Goal: Task Accomplishment & Management: Manage account settings

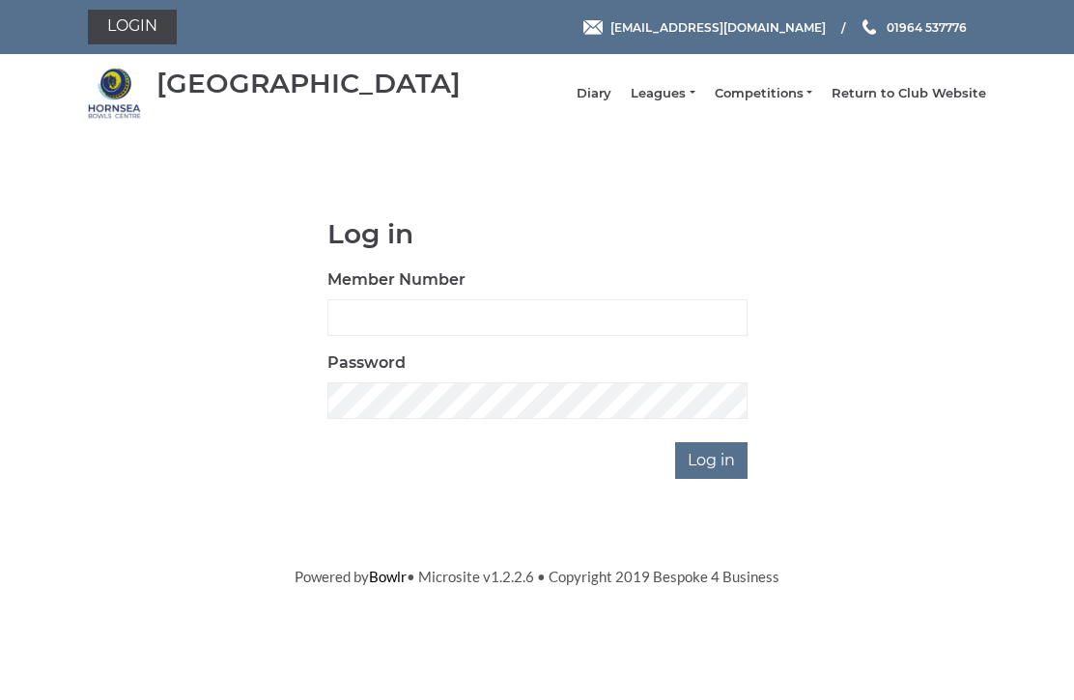
scroll to position [145, 0]
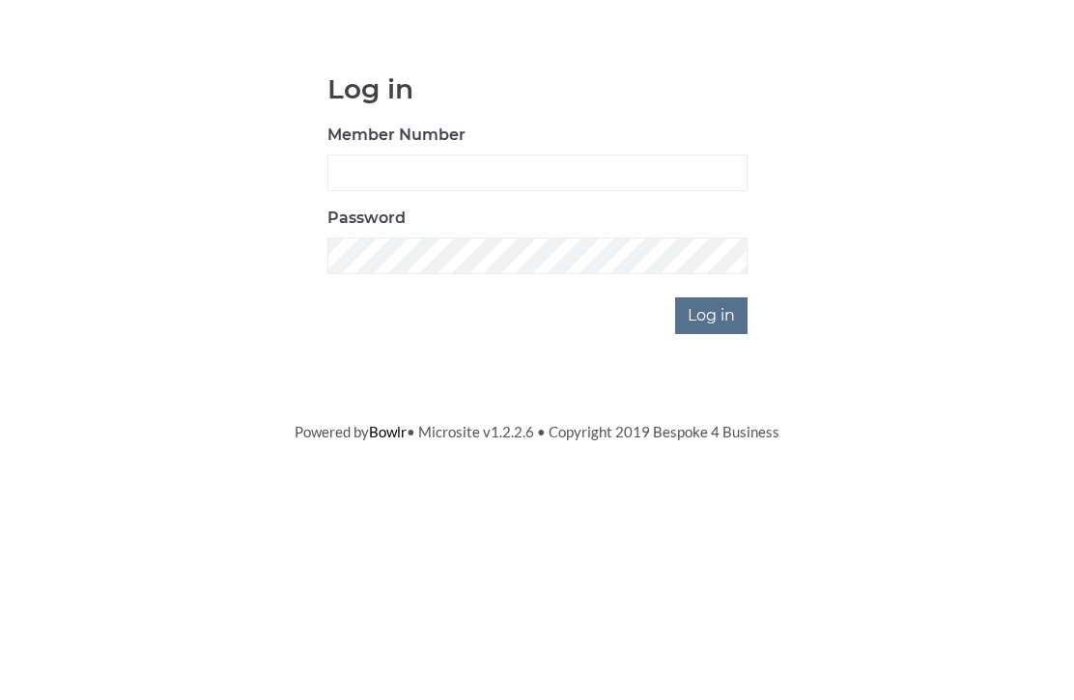
click at [726, 442] on input "Log in" at bounding box center [711, 460] width 72 height 37
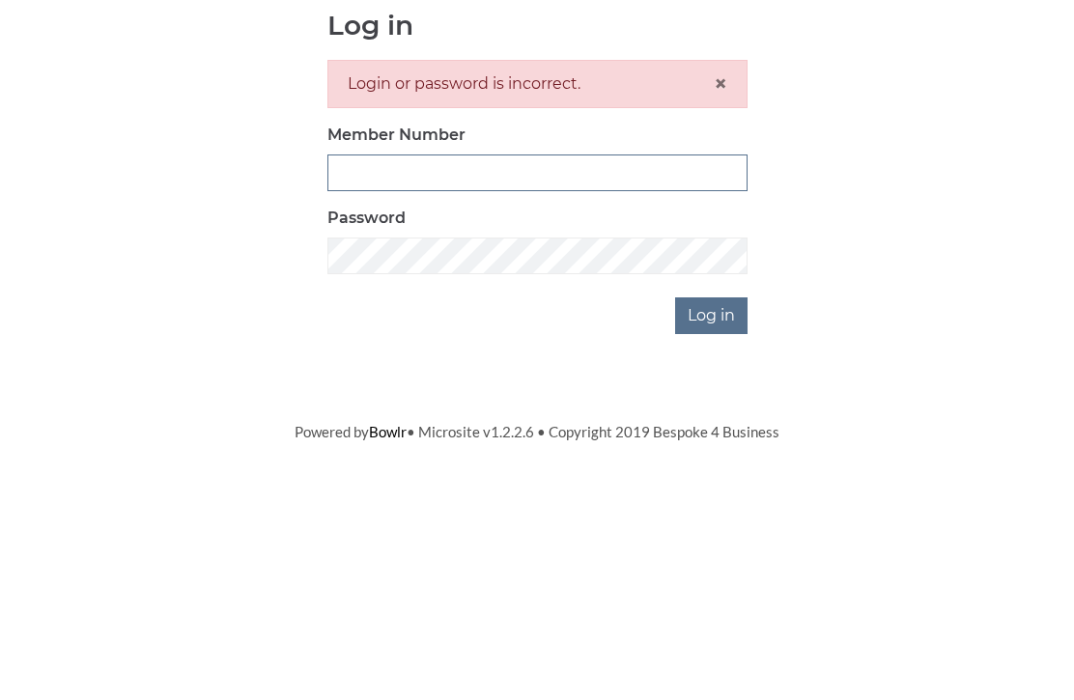
type input "0948"
click at [712, 506] on input "Log in" at bounding box center [711, 524] width 72 height 37
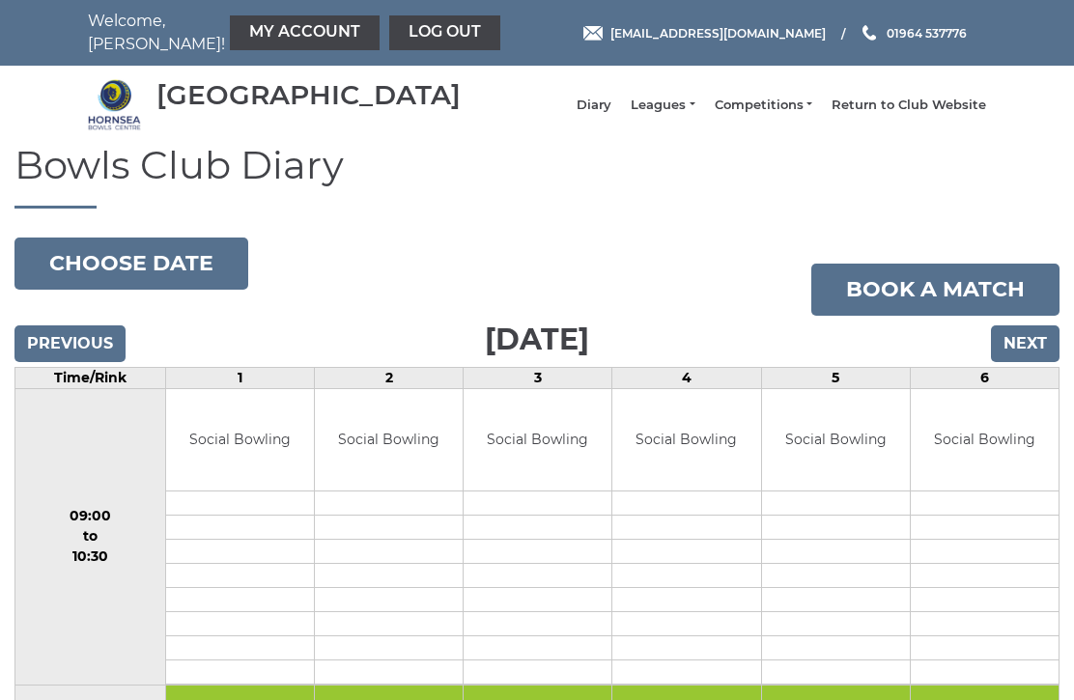
click at [1050, 362] on input "Next" at bounding box center [1025, 343] width 69 height 37
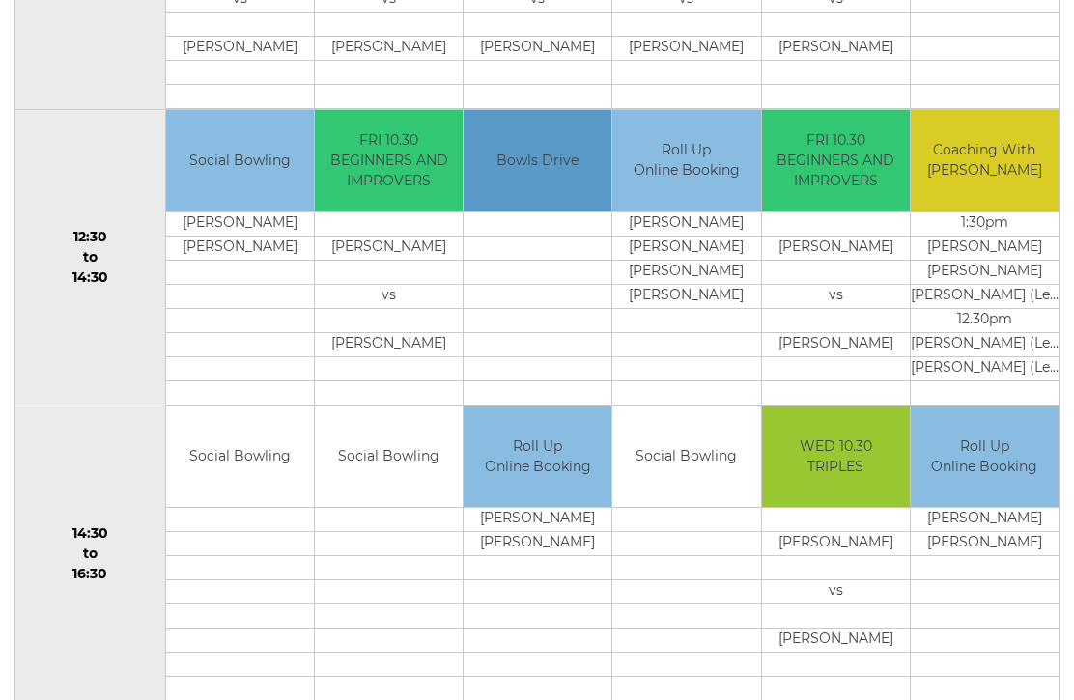
scroll to position [872, 0]
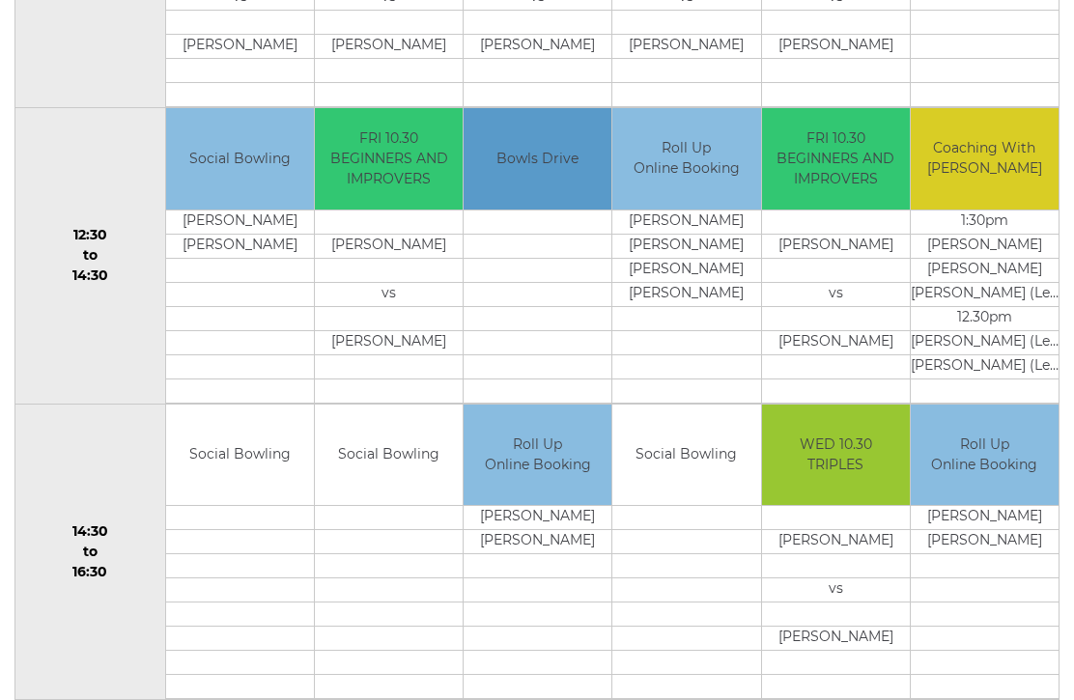
click at [997, 469] on td "Roll Up Online Booking" at bounding box center [984, 455] width 148 height 101
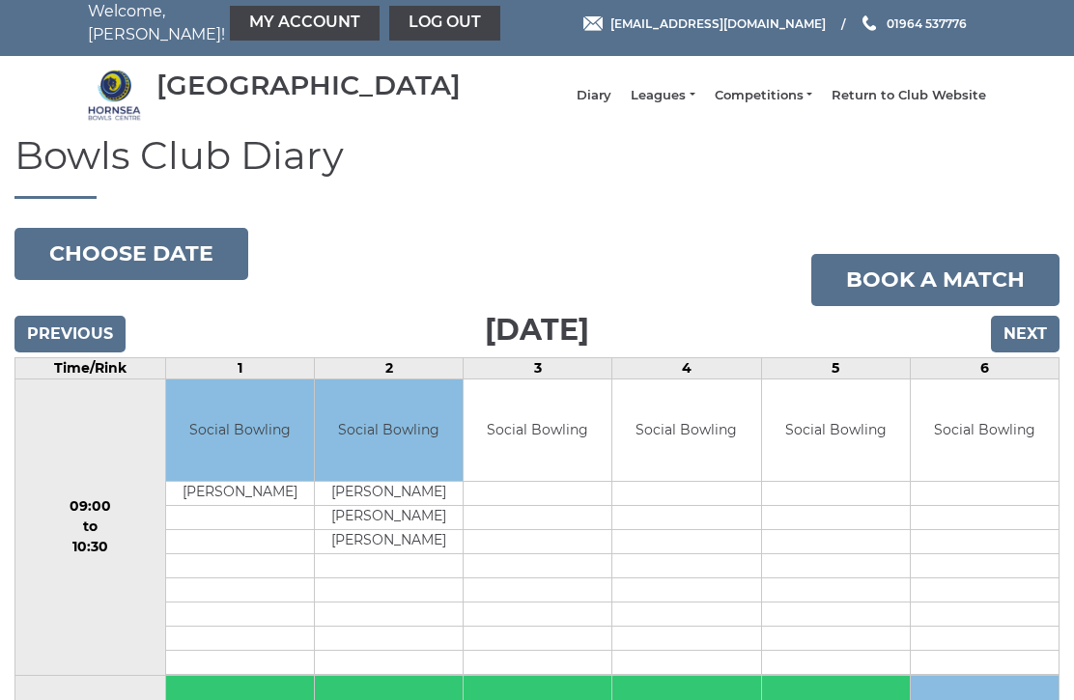
scroll to position [9, 0]
click at [129, 270] on button "Choose date" at bounding box center [131, 255] width 234 height 52
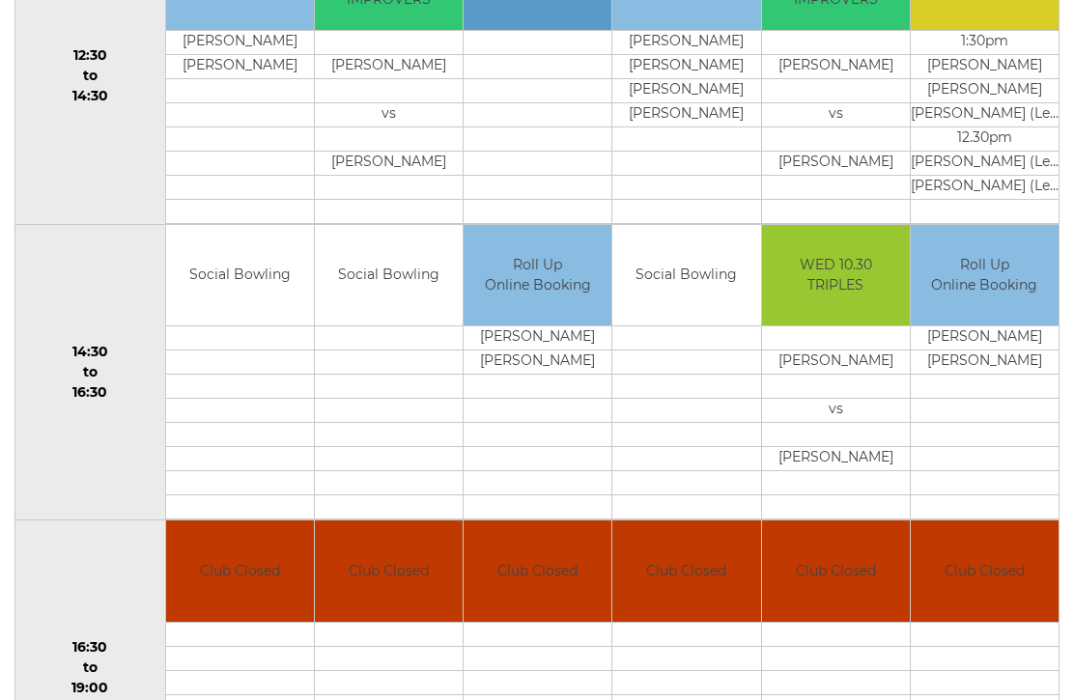
scroll to position [1065, 0]
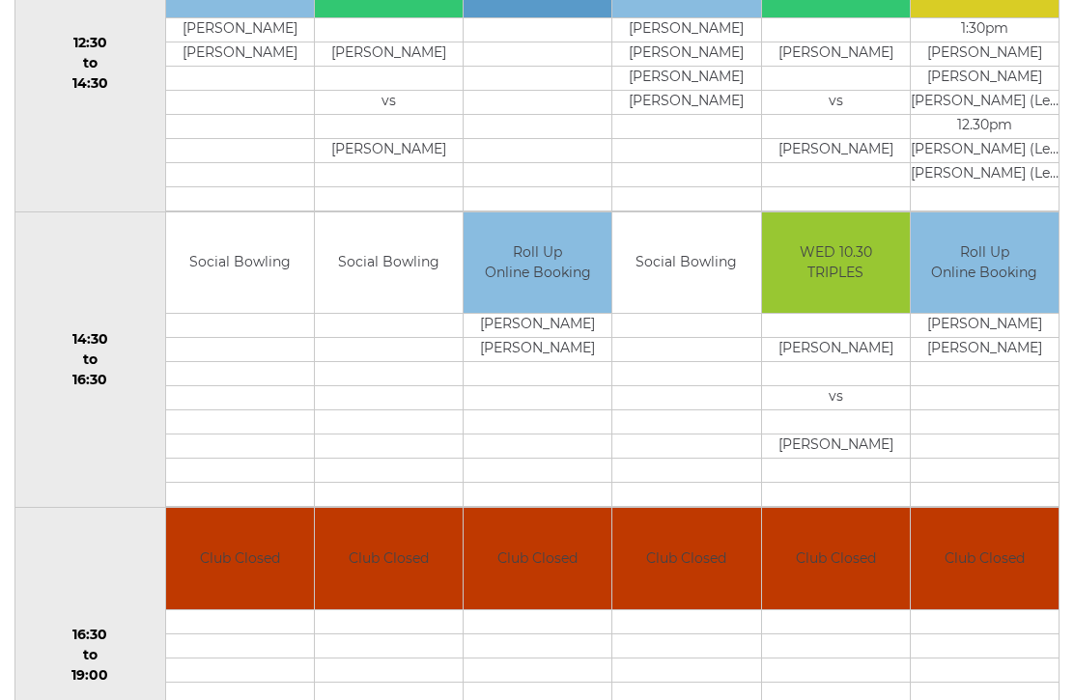
click at [1004, 273] on td "Roll Up Online Booking" at bounding box center [984, 262] width 148 height 101
click at [1007, 284] on td "Roll Up Online Booking" at bounding box center [984, 262] width 148 height 101
click at [1004, 290] on td "Roll Up Online Booking" at bounding box center [984, 262] width 148 height 101
click at [1006, 284] on td "Roll Up Online Booking" at bounding box center [984, 262] width 148 height 101
click at [1013, 279] on td "Roll Up Online Booking" at bounding box center [984, 262] width 148 height 101
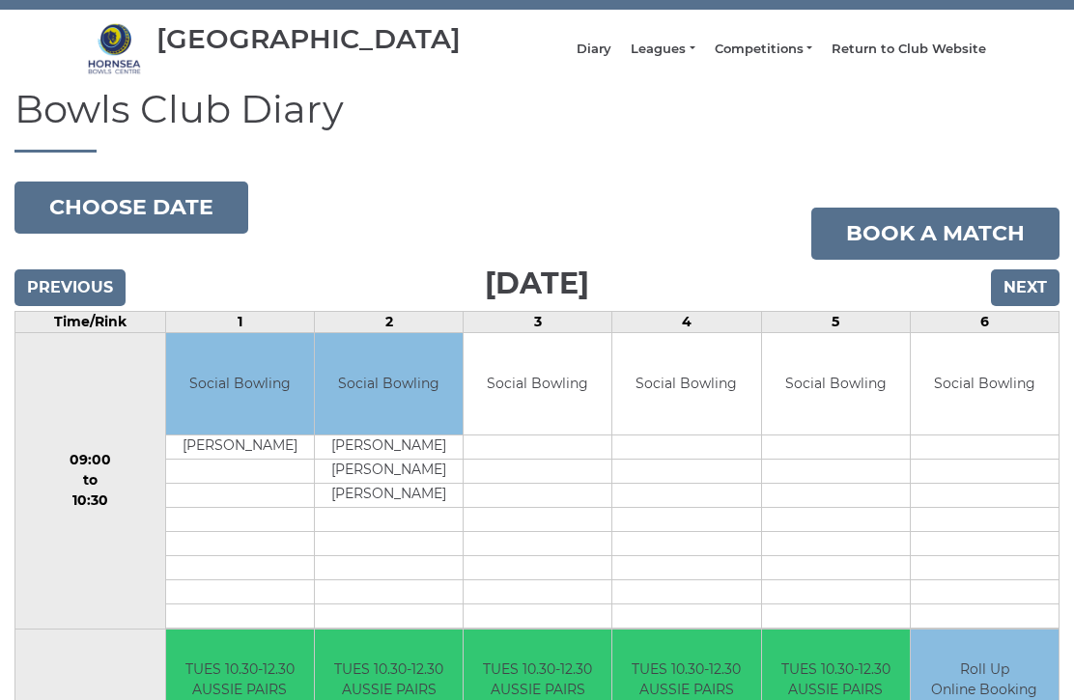
scroll to position [53, 0]
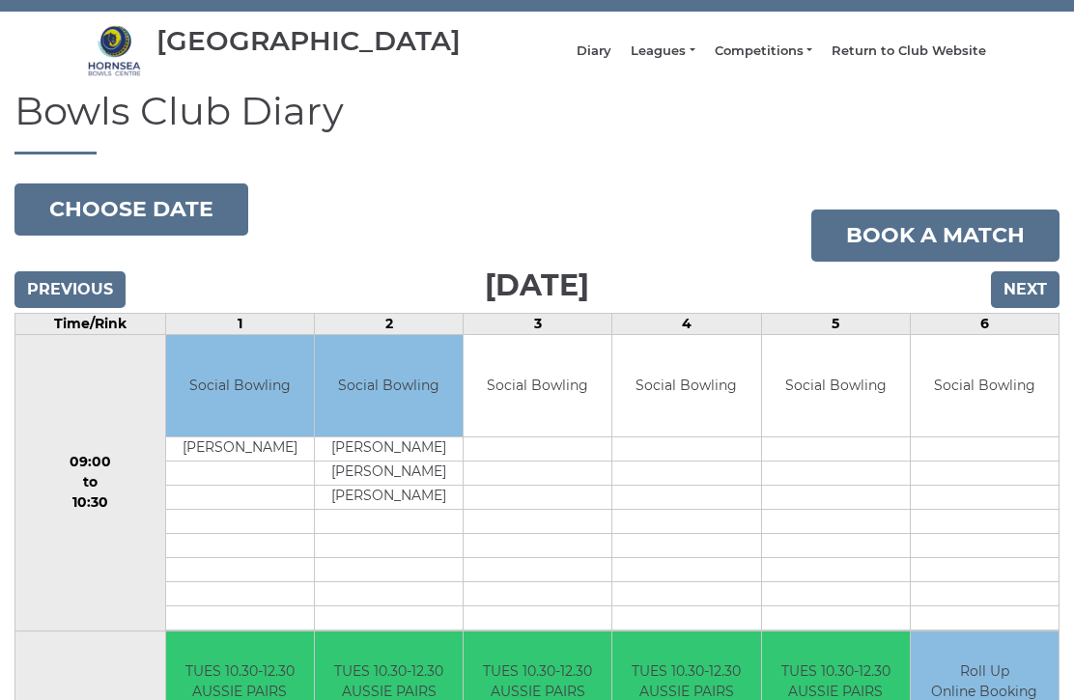
click at [140, 222] on button "Choose date" at bounding box center [131, 210] width 234 height 52
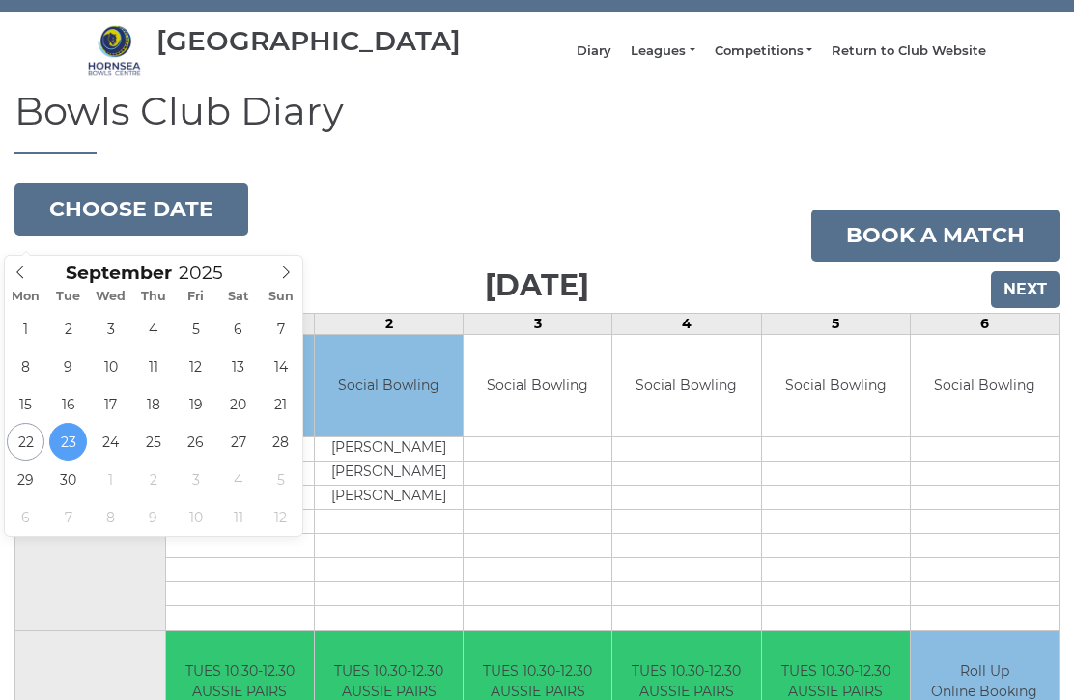
scroll to position [54, 0]
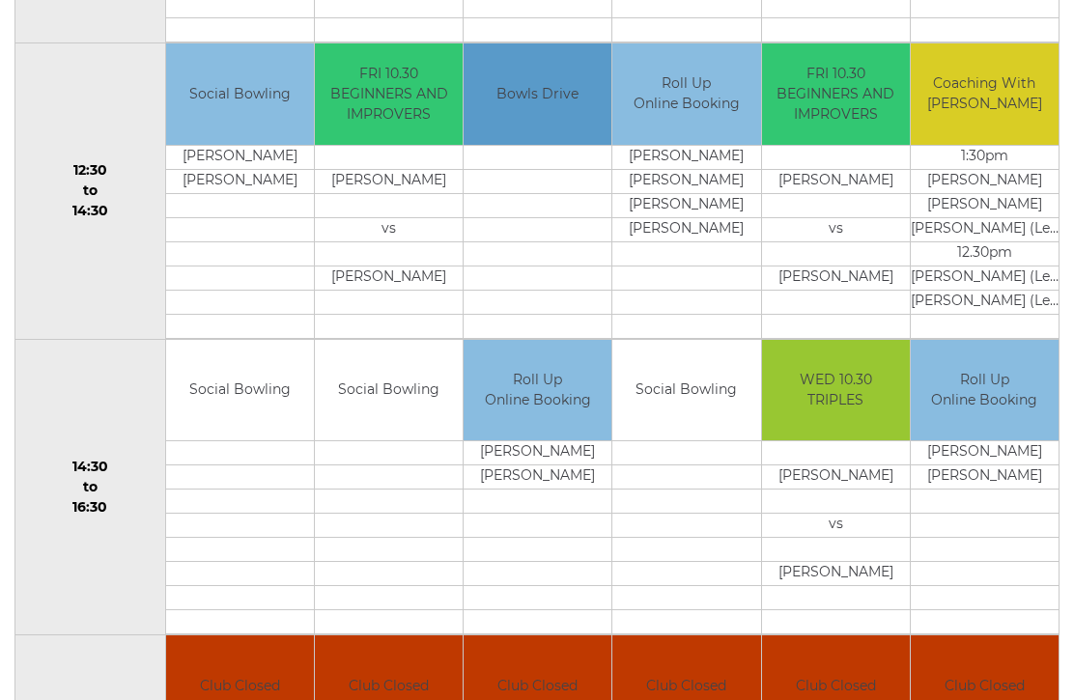
scroll to position [939, 0]
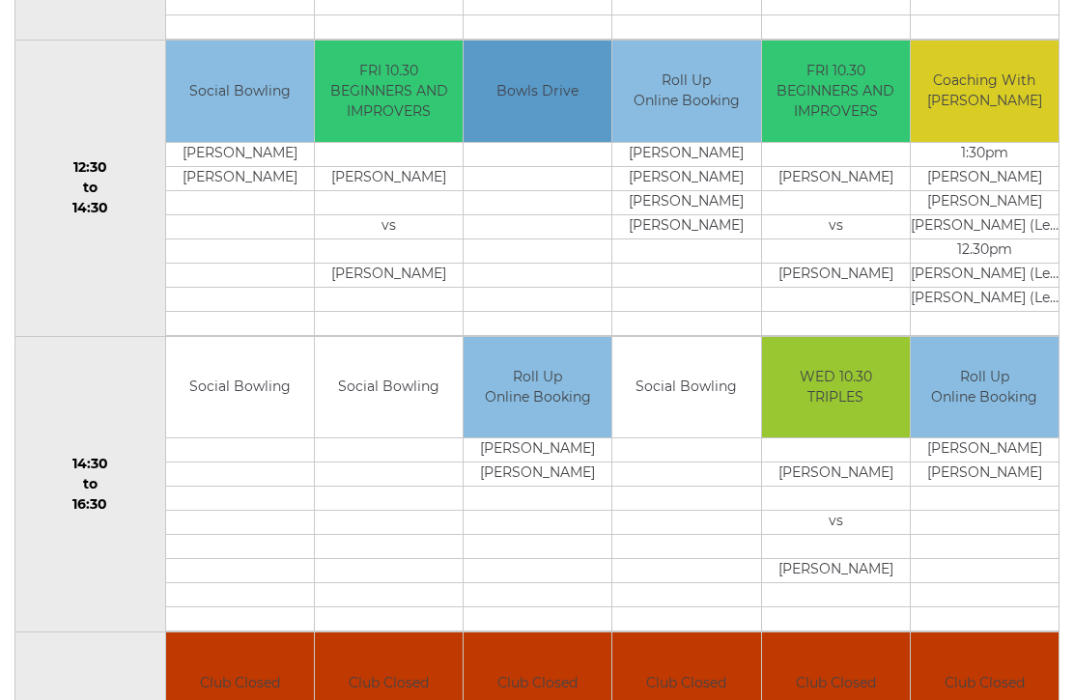
click at [1006, 398] on td "Roll Up Online Booking" at bounding box center [984, 388] width 148 height 101
click at [994, 512] on td at bounding box center [984, 500] width 148 height 24
click at [1013, 439] on td "Roll Up Online Booking" at bounding box center [984, 388] width 148 height 101
click at [1008, 399] on td "Roll Up Online Booking" at bounding box center [984, 388] width 148 height 101
click at [999, 391] on td "Roll Up Online Booking" at bounding box center [984, 388] width 148 height 101
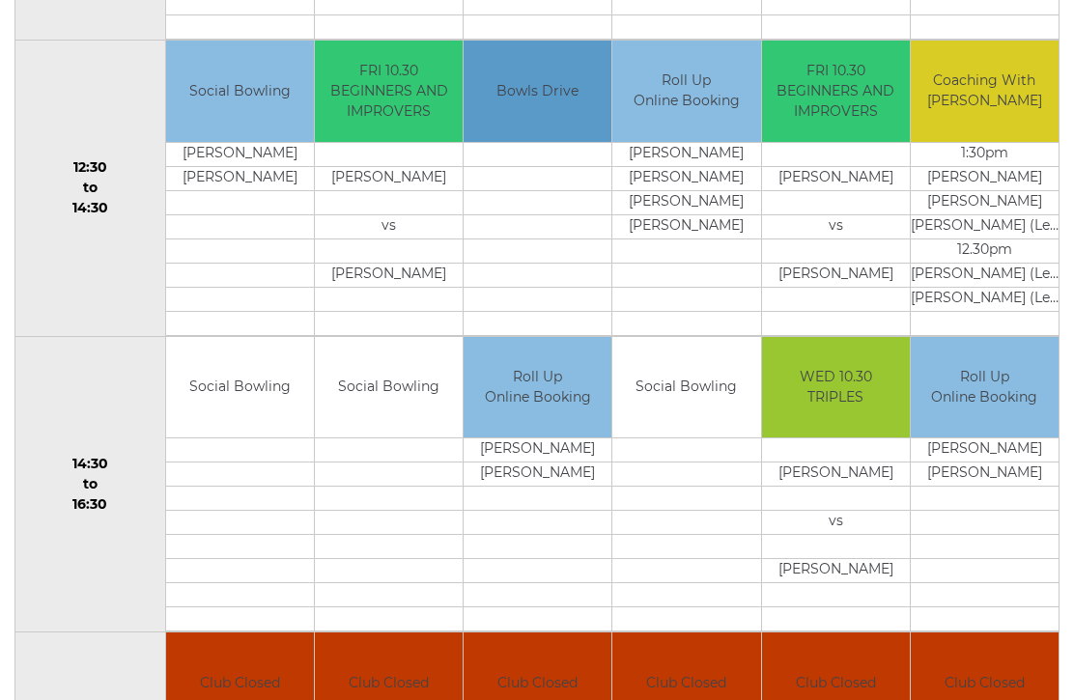
click at [1008, 405] on td "Roll Up Online Booking" at bounding box center [984, 388] width 148 height 101
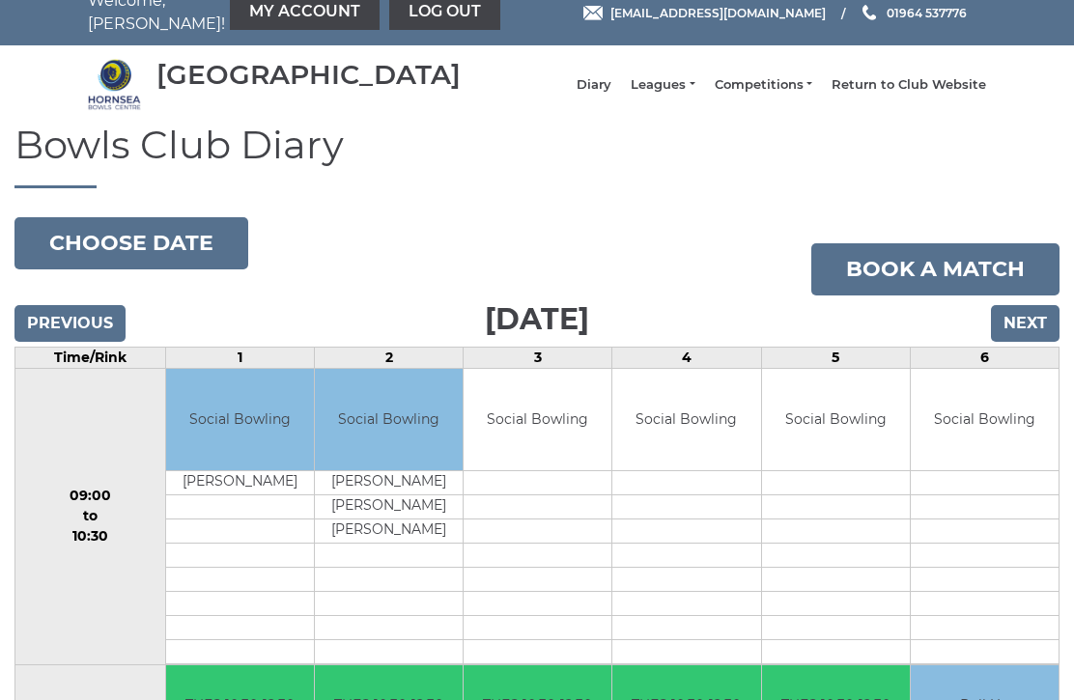
scroll to position [0, 0]
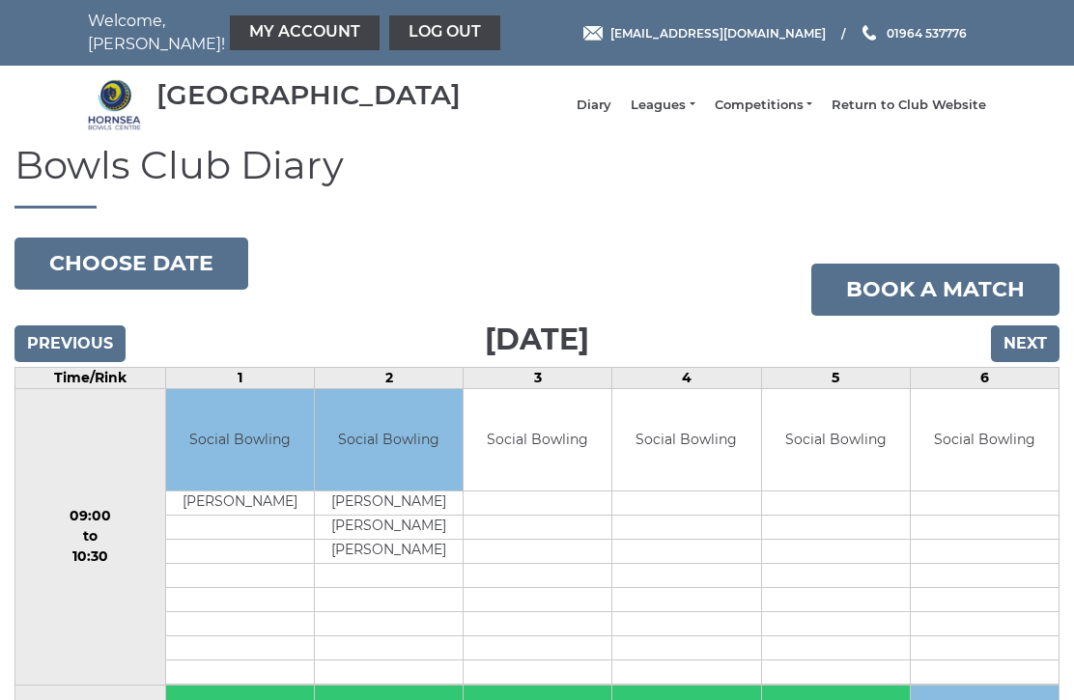
click at [251, 33] on link "My Account" at bounding box center [305, 32] width 150 height 35
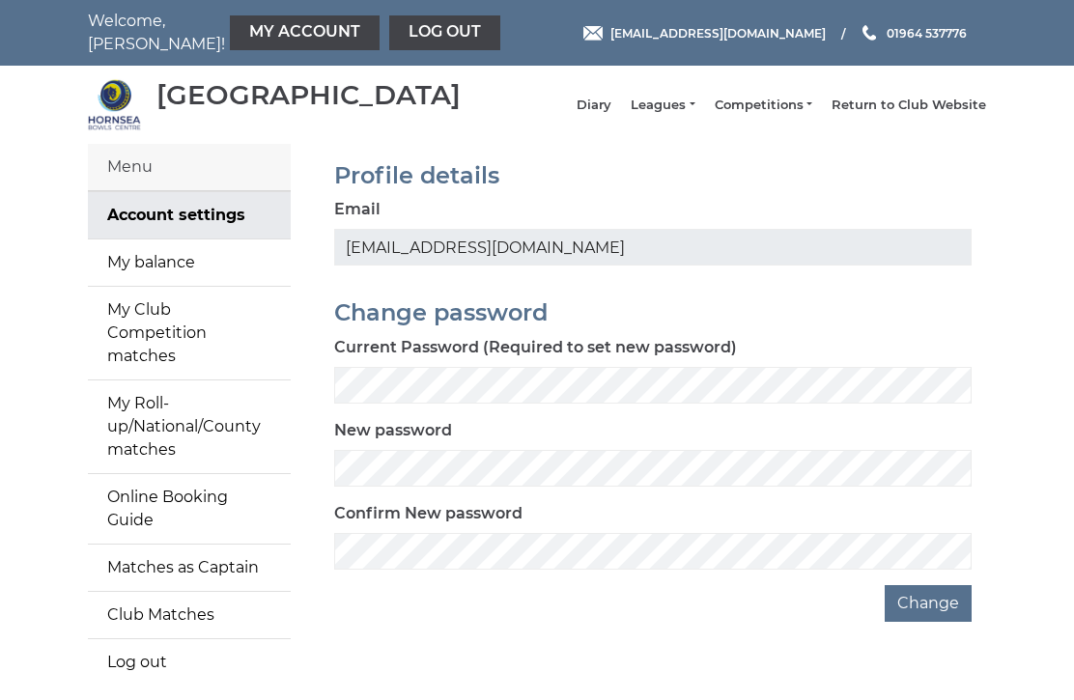
click at [194, 489] on link "Online Booking Guide" at bounding box center [189, 509] width 203 height 70
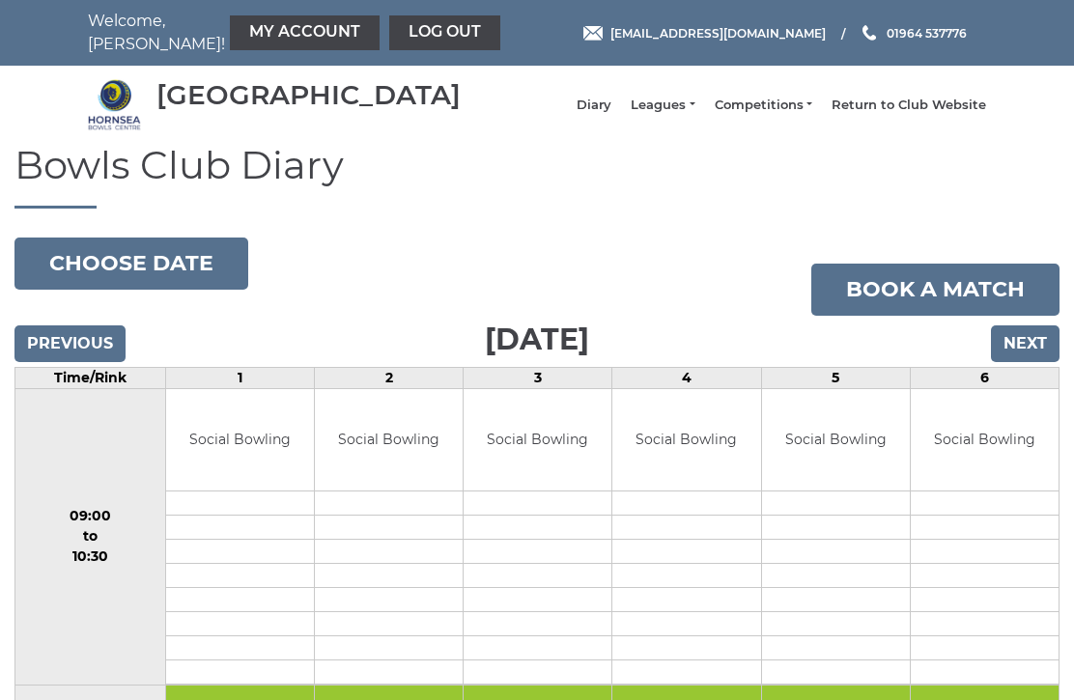
click at [256, 36] on link "My Account" at bounding box center [305, 32] width 150 height 35
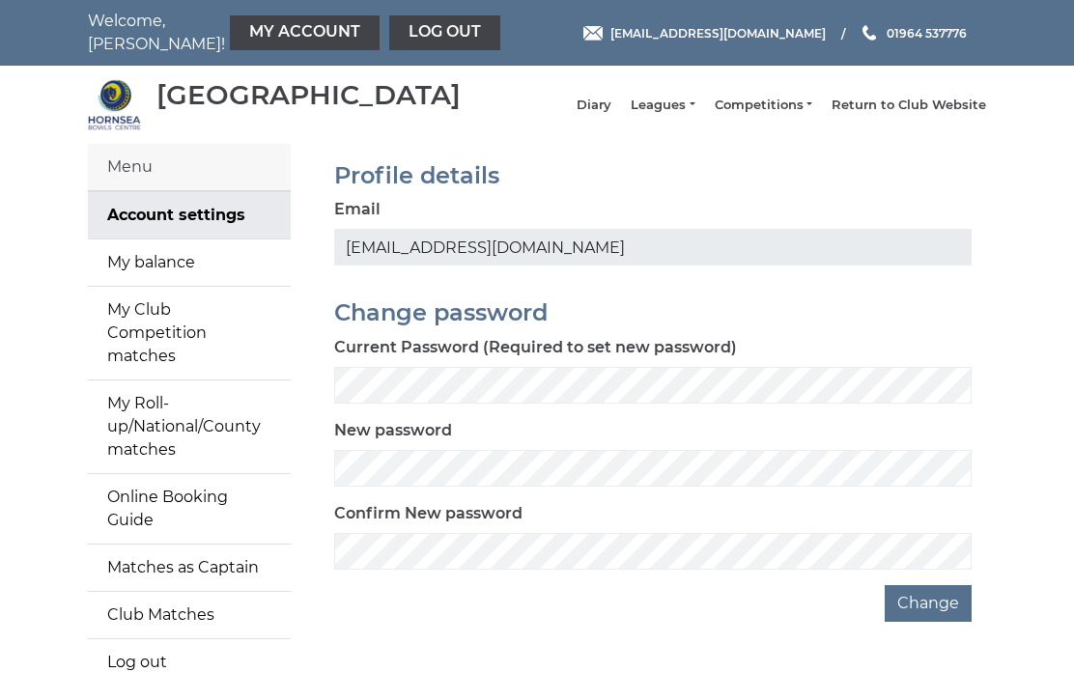
click at [183, 405] on link "My Roll-up/National/County matches" at bounding box center [189, 426] width 203 height 93
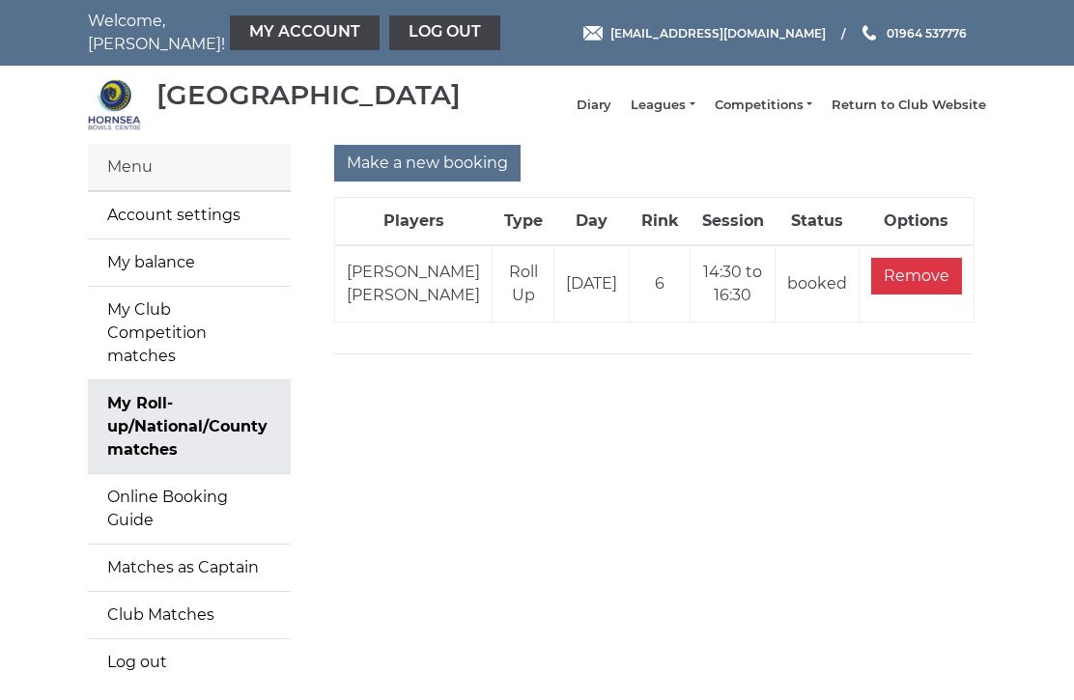
click at [933, 294] on input "Remove" at bounding box center [916, 276] width 91 height 37
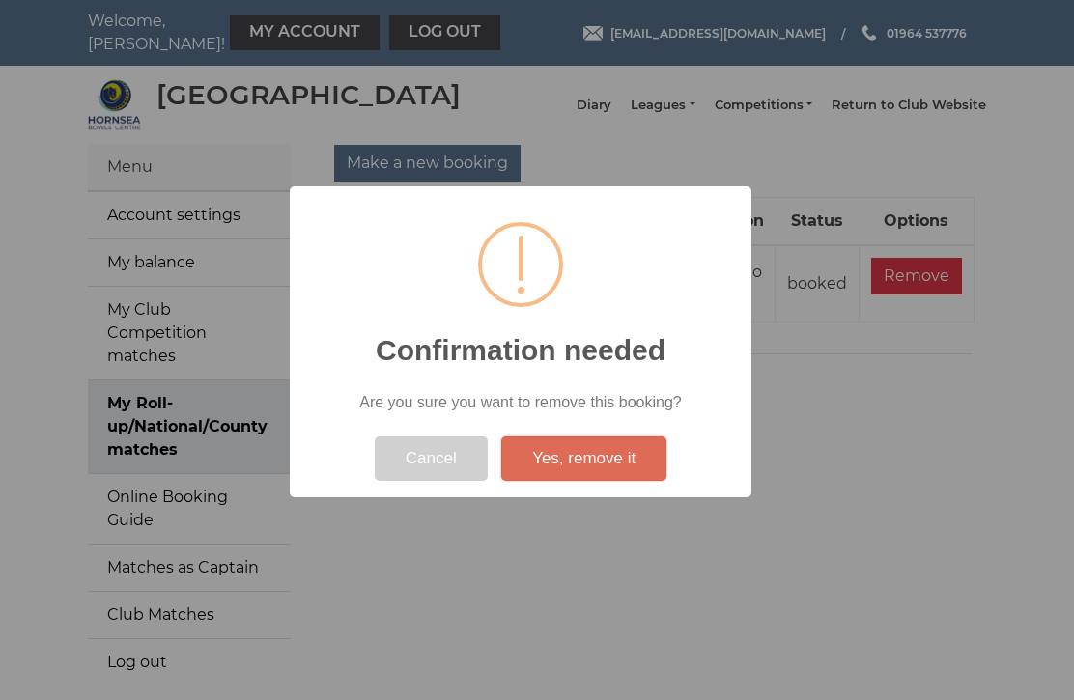
click at [588, 462] on button "Yes, remove it" at bounding box center [583, 458] width 165 height 44
